Goal: Information Seeking & Learning: Learn about a topic

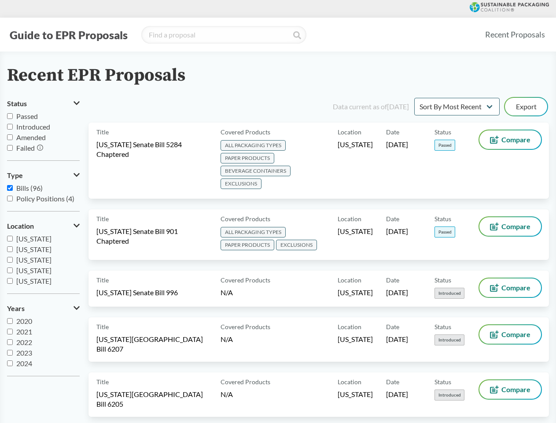
click at [68, 35] on button "Guide to EPR Proposals" at bounding box center [68, 35] width 123 height 14
click at [43, 104] on button "Status" at bounding box center [43, 103] width 73 height 15
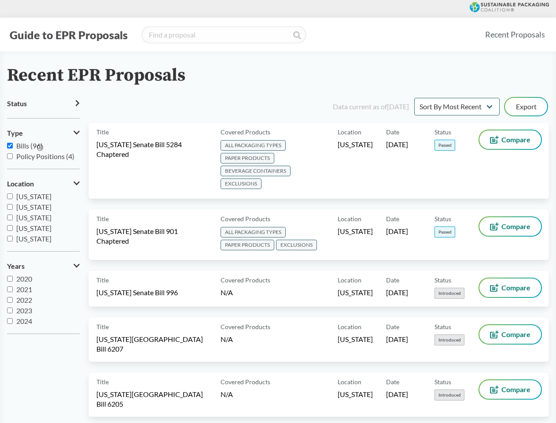
click at [41, 148] on icon at bounding box center [40, 147] width 6 height 6
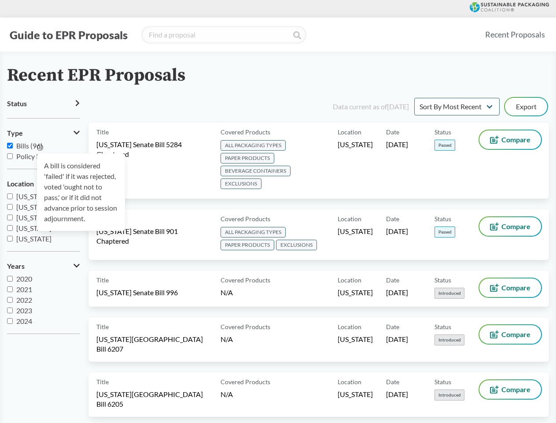
click at [43, 175] on div "A bill is considered 'failed' if it was rejected, voted 'ought not to pass,' or…" at bounding box center [81, 192] width 88 height 78
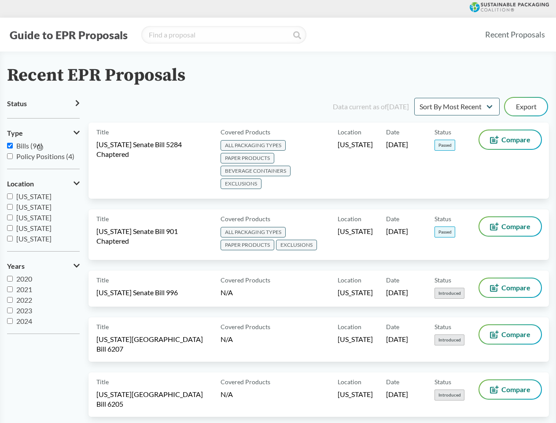
click at [43, 226] on span "[US_STATE]" at bounding box center [33, 228] width 35 height 8
click at [13, 226] on input "[US_STATE]" at bounding box center [10, 228] width 6 height 6
checkbox input "true"
click at [43, 308] on label "2023" at bounding box center [43, 310] width 73 height 11
click at [13, 308] on input "2023" at bounding box center [10, 310] width 6 height 6
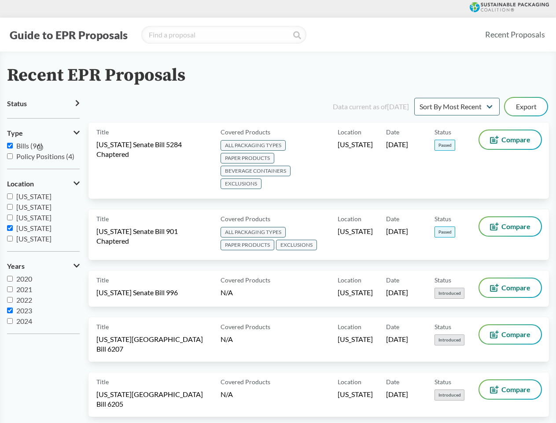
checkbox input "true"
click at [526, 107] on button "Export" at bounding box center [526, 107] width 42 height 18
